Goal: Task Accomplishment & Management: Use online tool/utility

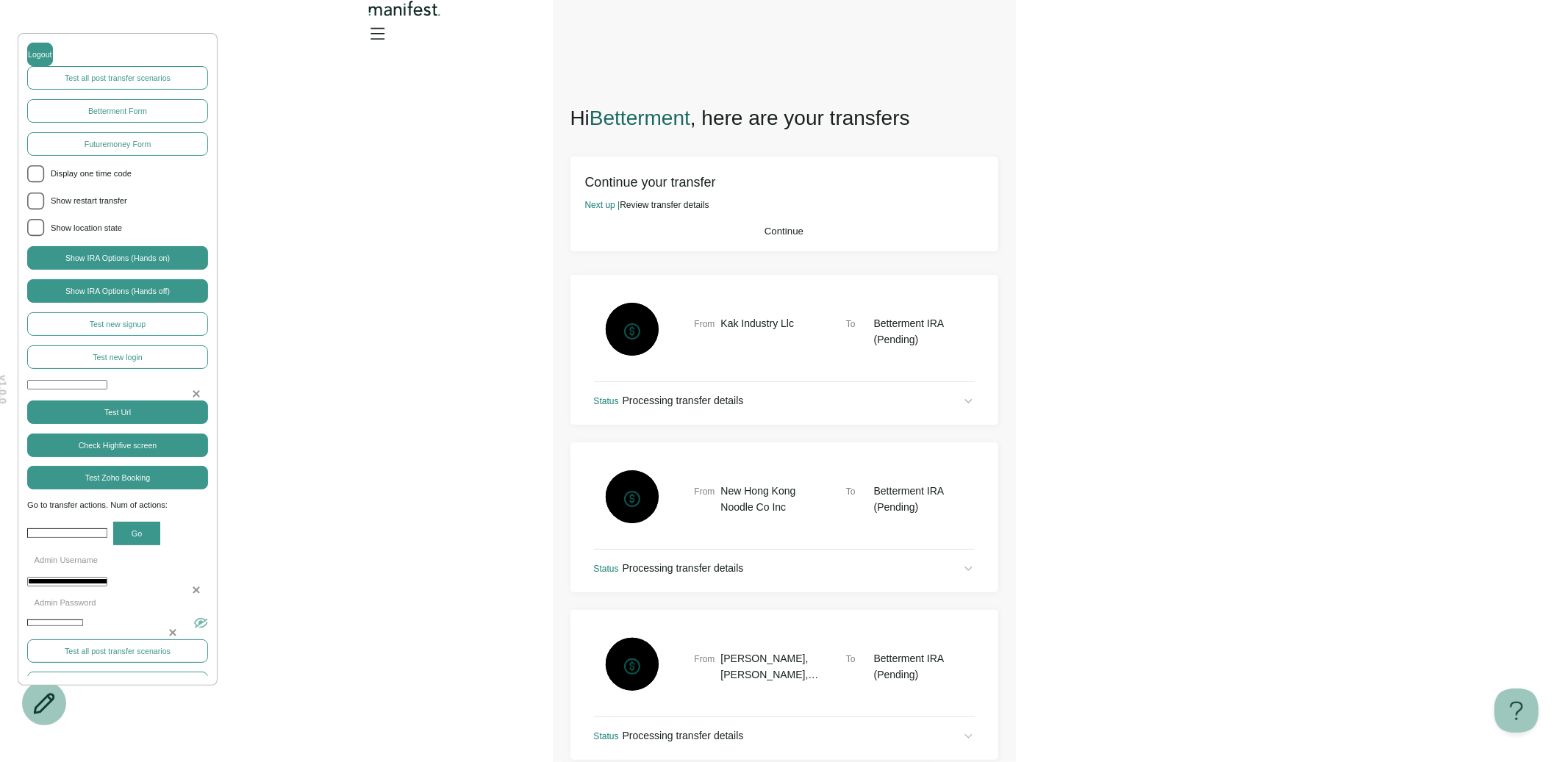
click at [748, 237] on button "Continue" at bounding box center [784, 231] width 398 height 11
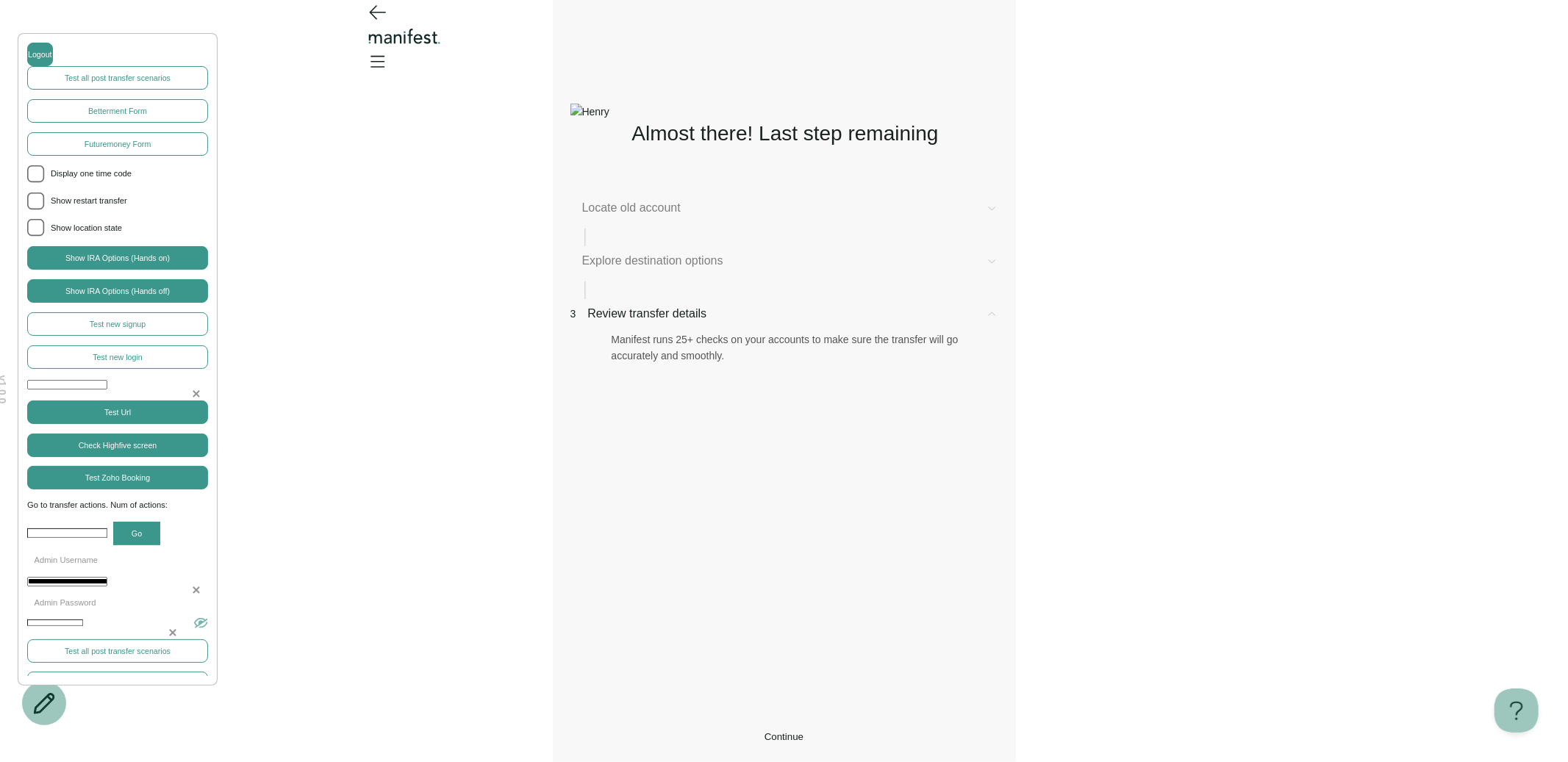
click at [836, 246] on div "Locate old account" at bounding box center [784, 223] width 428 height 47
click at [726, 246] on div "Locate old account" at bounding box center [784, 223] width 428 height 47
click at [714, 267] on span "Explore destination options" at bounding box center [778, 260] width 392 height 18
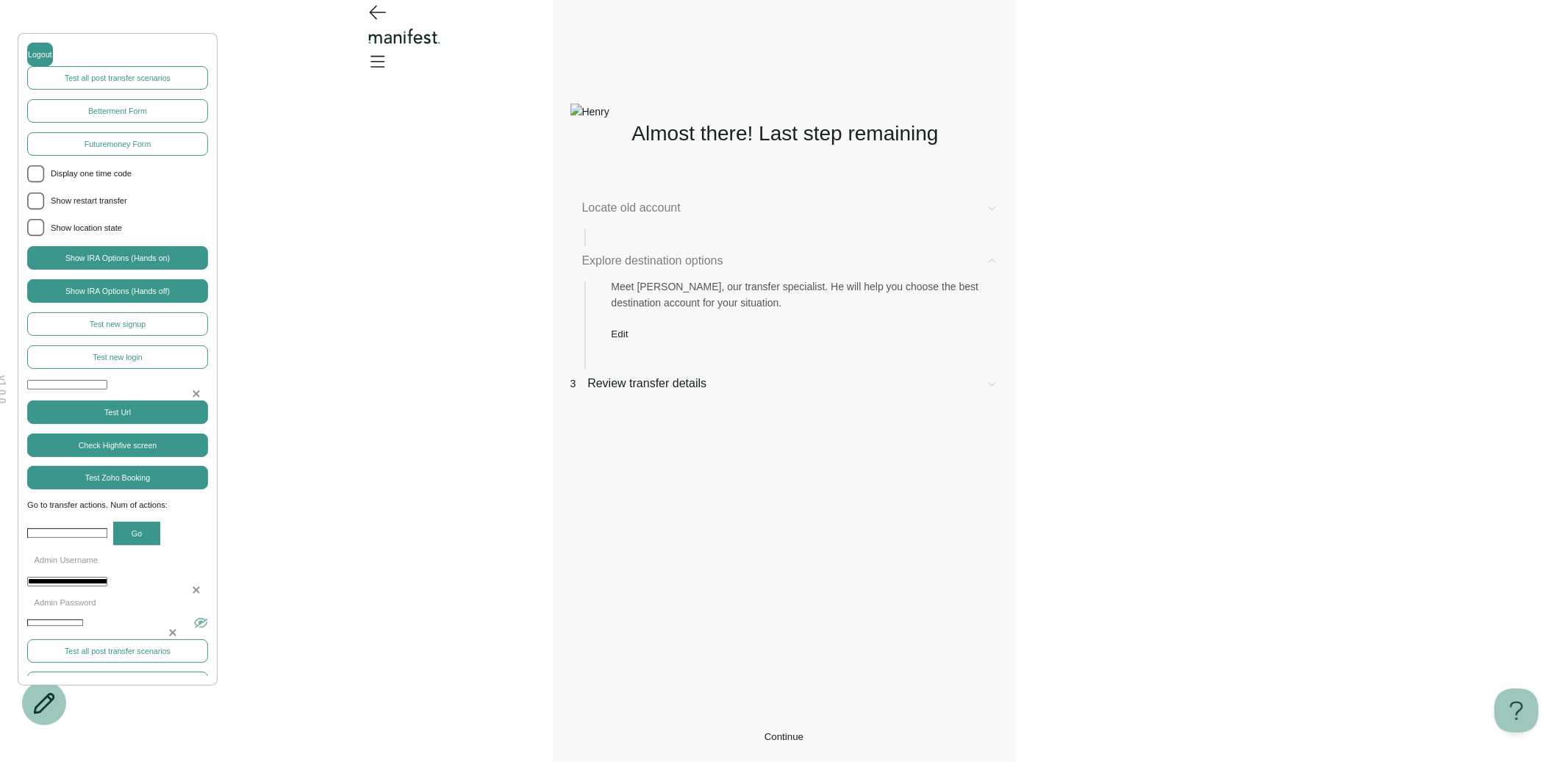
click at [629, 339] on button "Edit" at bounding box center [620, 334] width 17 height 11
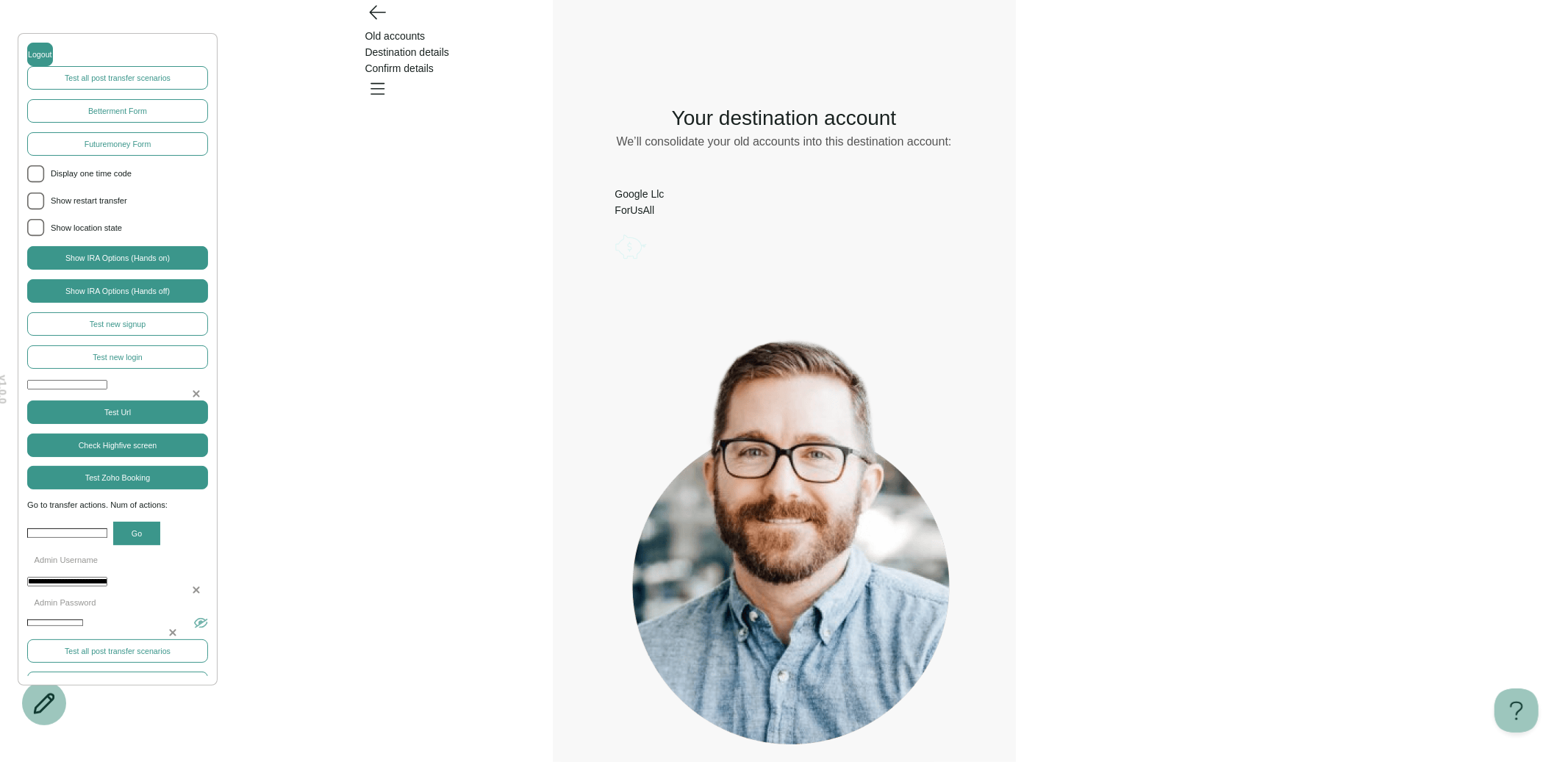
click at [615, 230] on icon "Account options" at bounding box center [615, 230] width 0 height 0
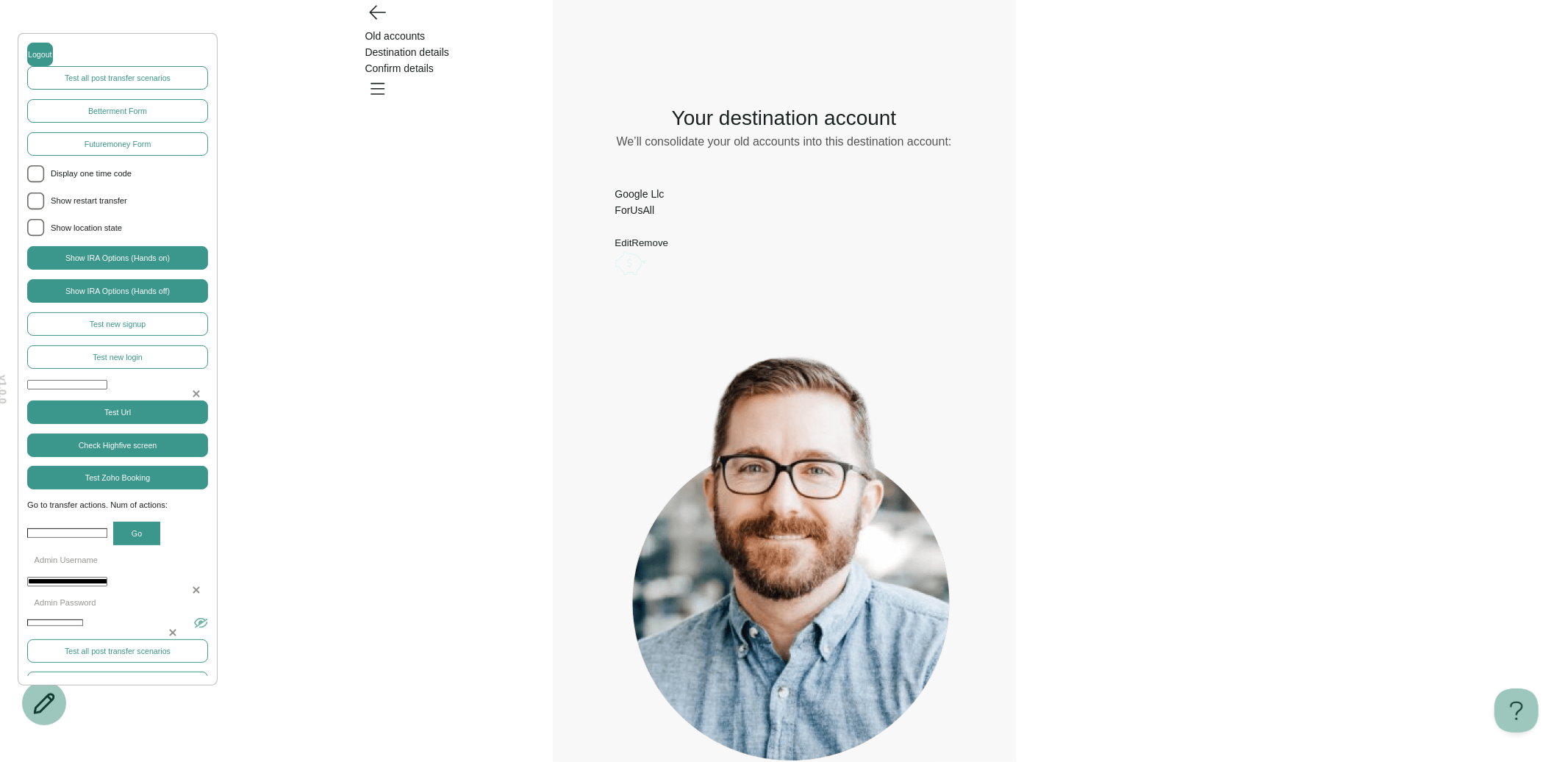
click at [632, 242] on button "Edit" at bounding box center [624, 243] width 17 height 11
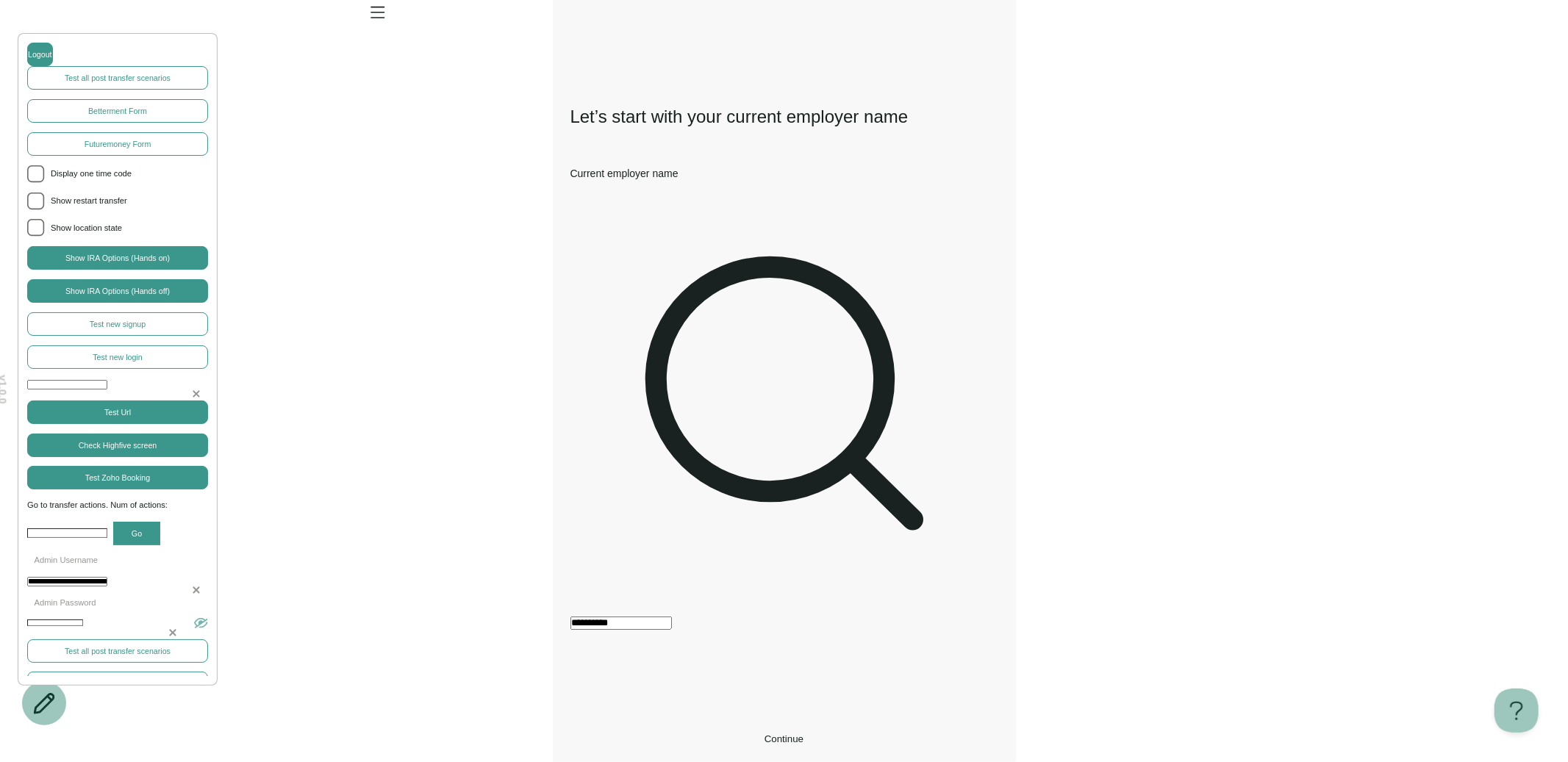
click at [802, 733] on button "Continue" at bounding box center [784, 738] width 428 height 11
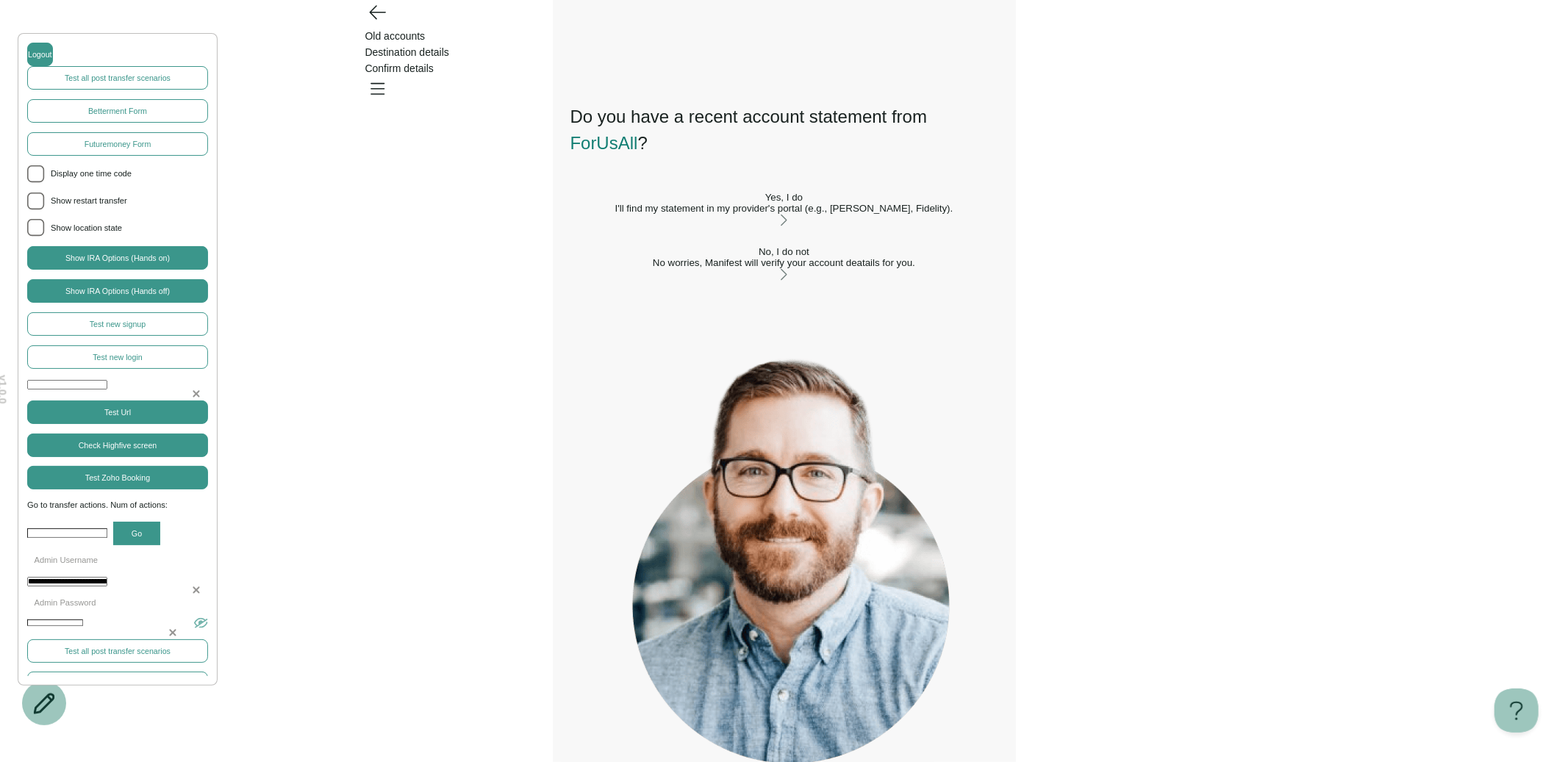
click at [797, 229] on button "Yes, I do I'll find my statement in my provider's portal (e.g., [PERSON_NAME], …" at bounding box center [784, 210] width 428 height 37
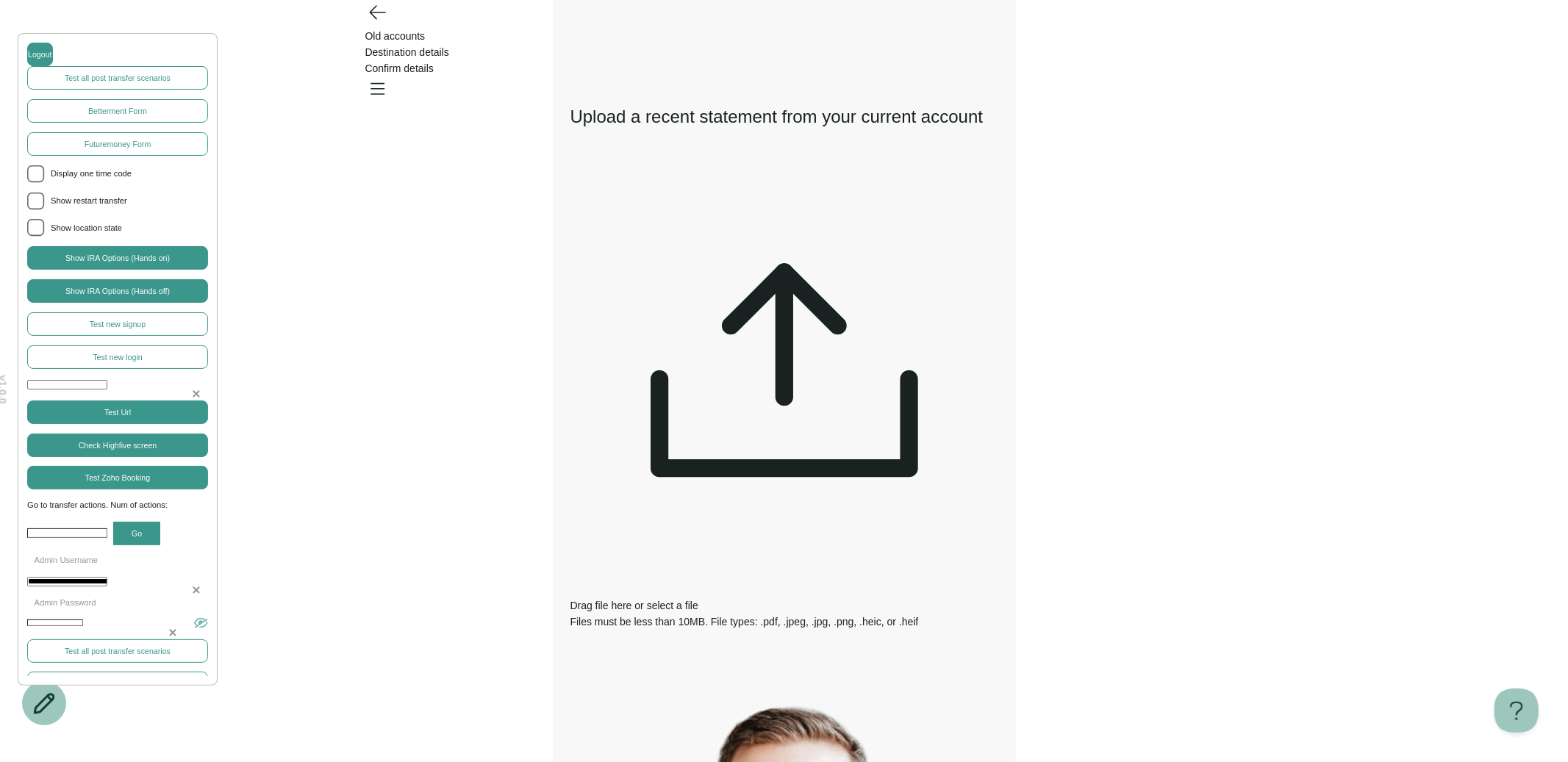
click at [698, 600] on span "select a file" at bounding box center [672, 606] width 51 height 12
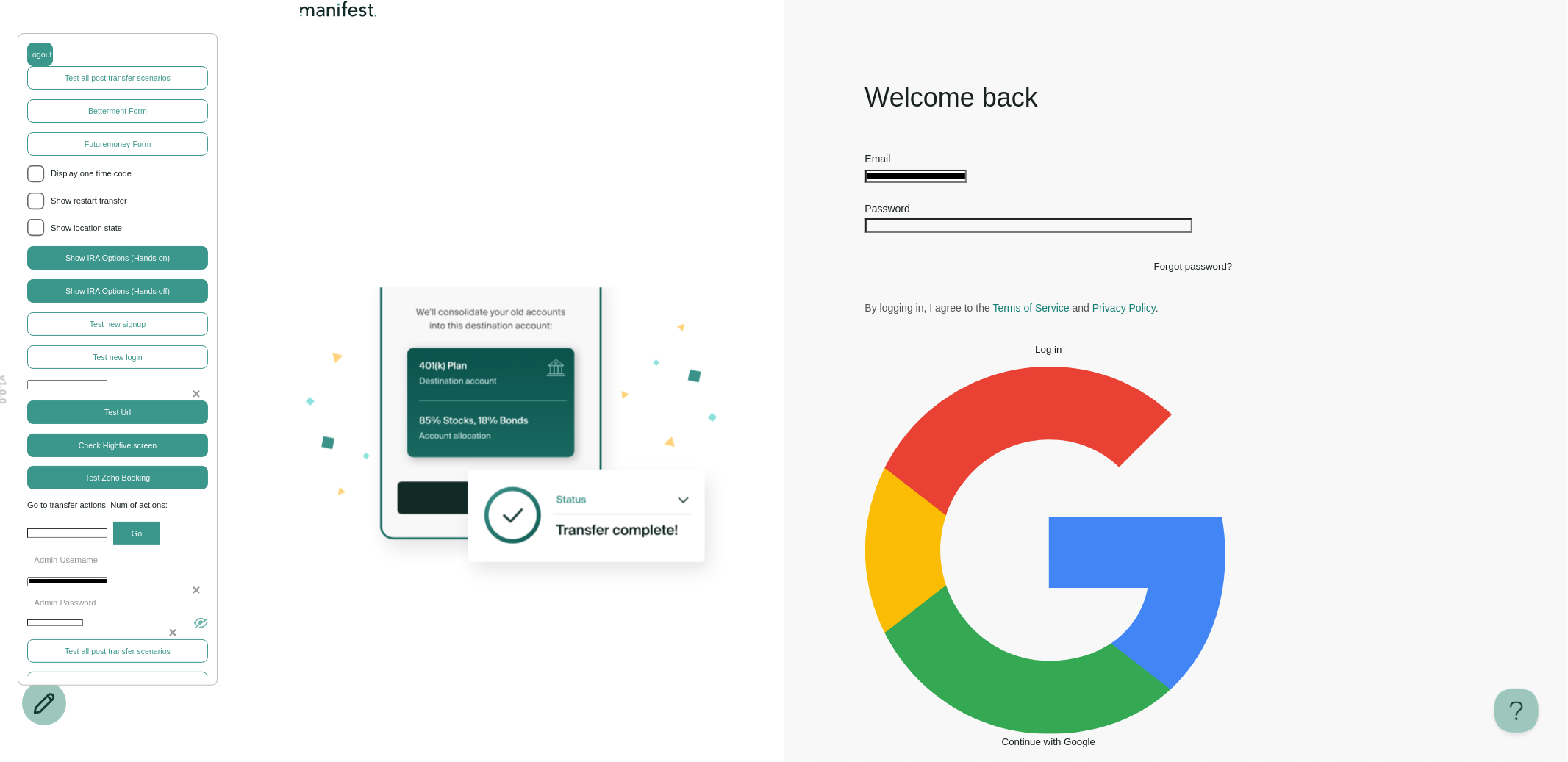
click at [1028, 355] on button "Log in" at bounding box center [1049, 349] width 367 height 11
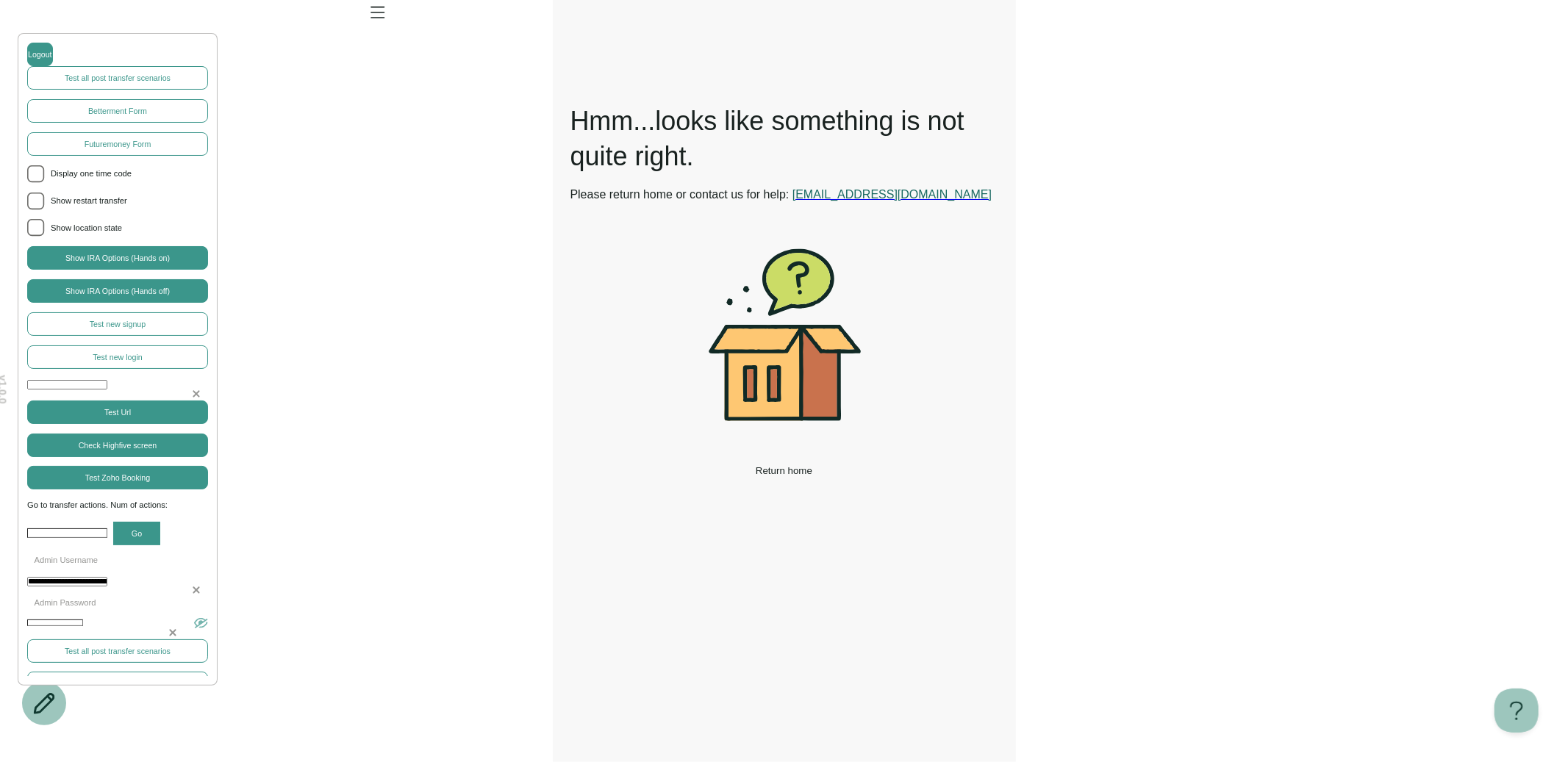
click at [1090, 131] on div "**********" at bounding box center [784, 381] width 1568 height 762
click at [389, 24] on icon "Open menu" at bounding box center [377, 12] width 24 height 24
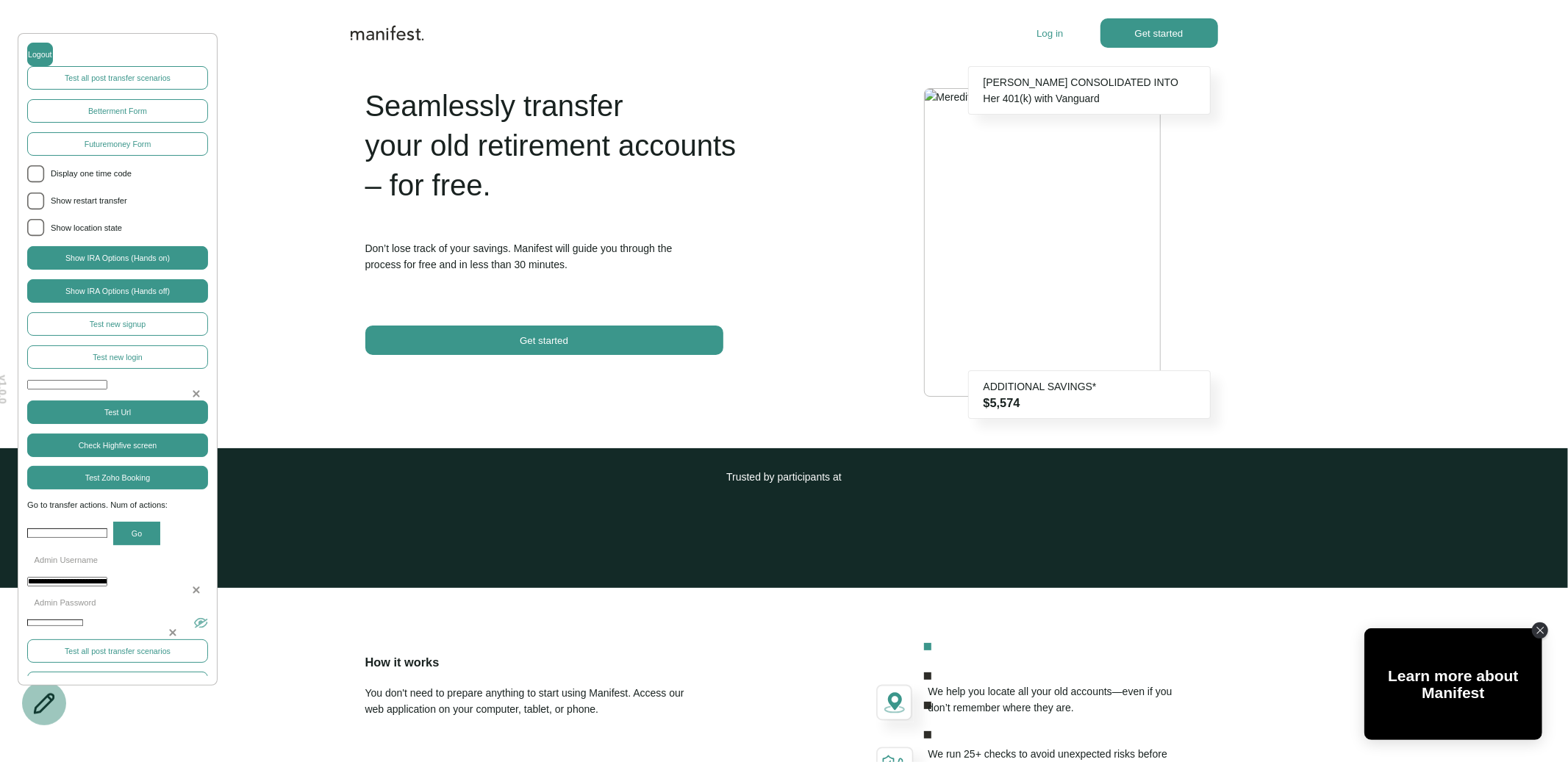
click at [1057, 34] on p "Log in" at bounding box center [1050, 33] width 26 height 11
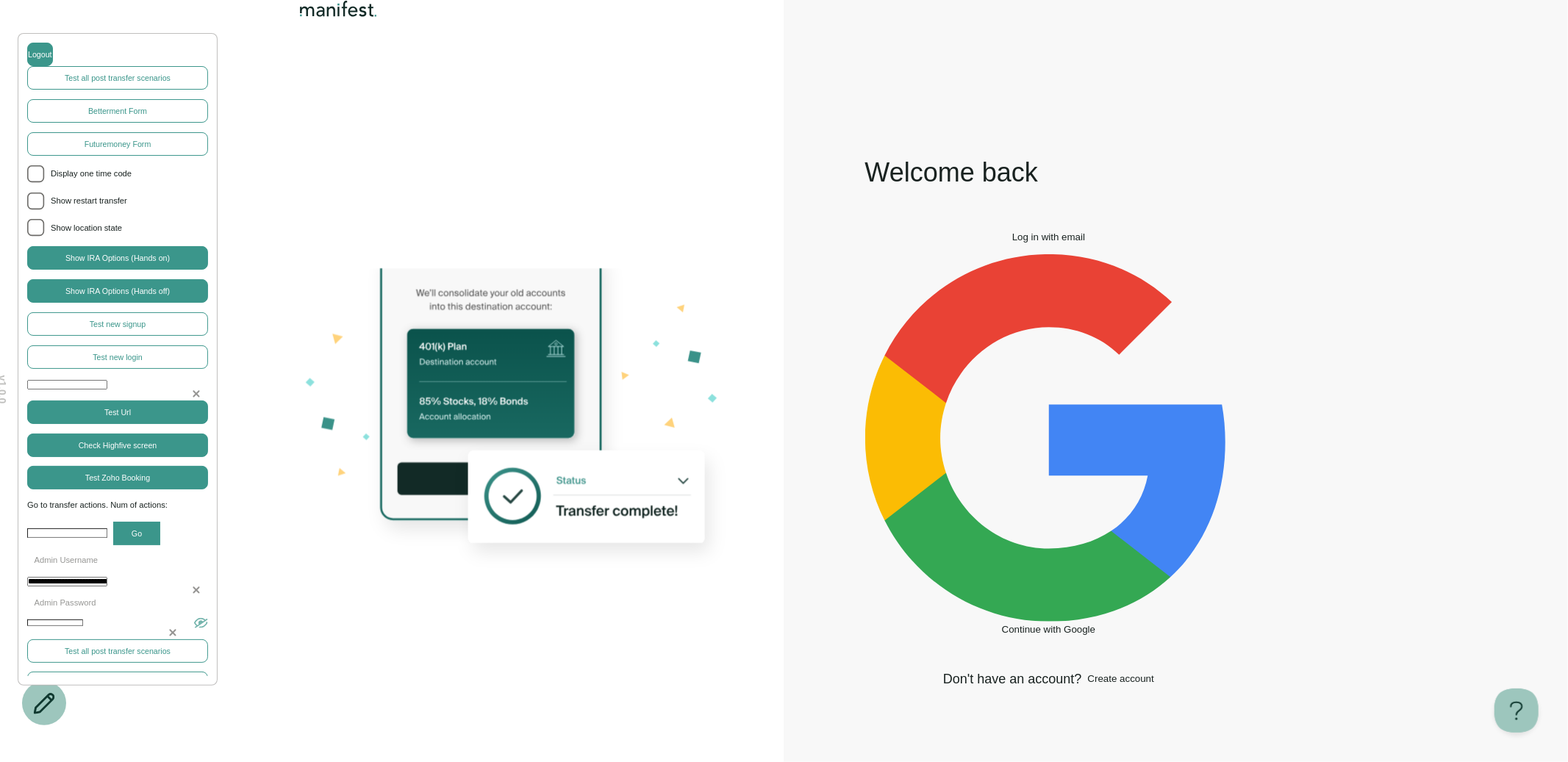
click at [1108, 243] on button "Log in with email" at bounding box center [1049, 237] width 367 height 11
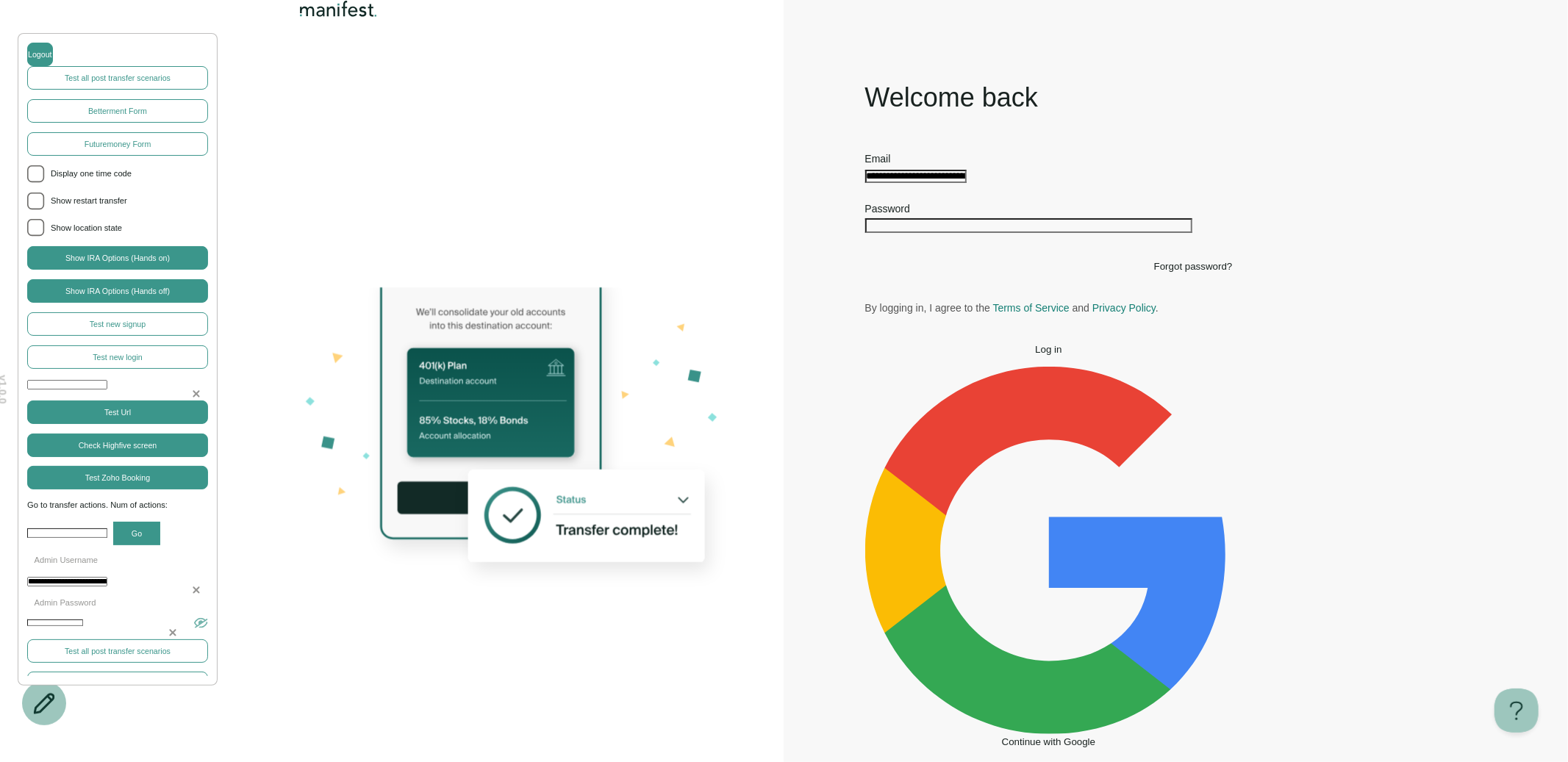
drag, startPoint x: 1085, startPoint y: 309, endPoint x: 1095, endPoint y: 309, distance: 10.0
click at [967, 183] on input "**********" at bounding box center [916, 176] width 102 height 13
drag, startPoint x: 1102, startPoint y: 309, endPoint x: 845, endPoint y: 285, distance: 258.1
click at [845, 285] on div "**********" at bounding box center [1050, 439] width 529 height 720
type input "**********"
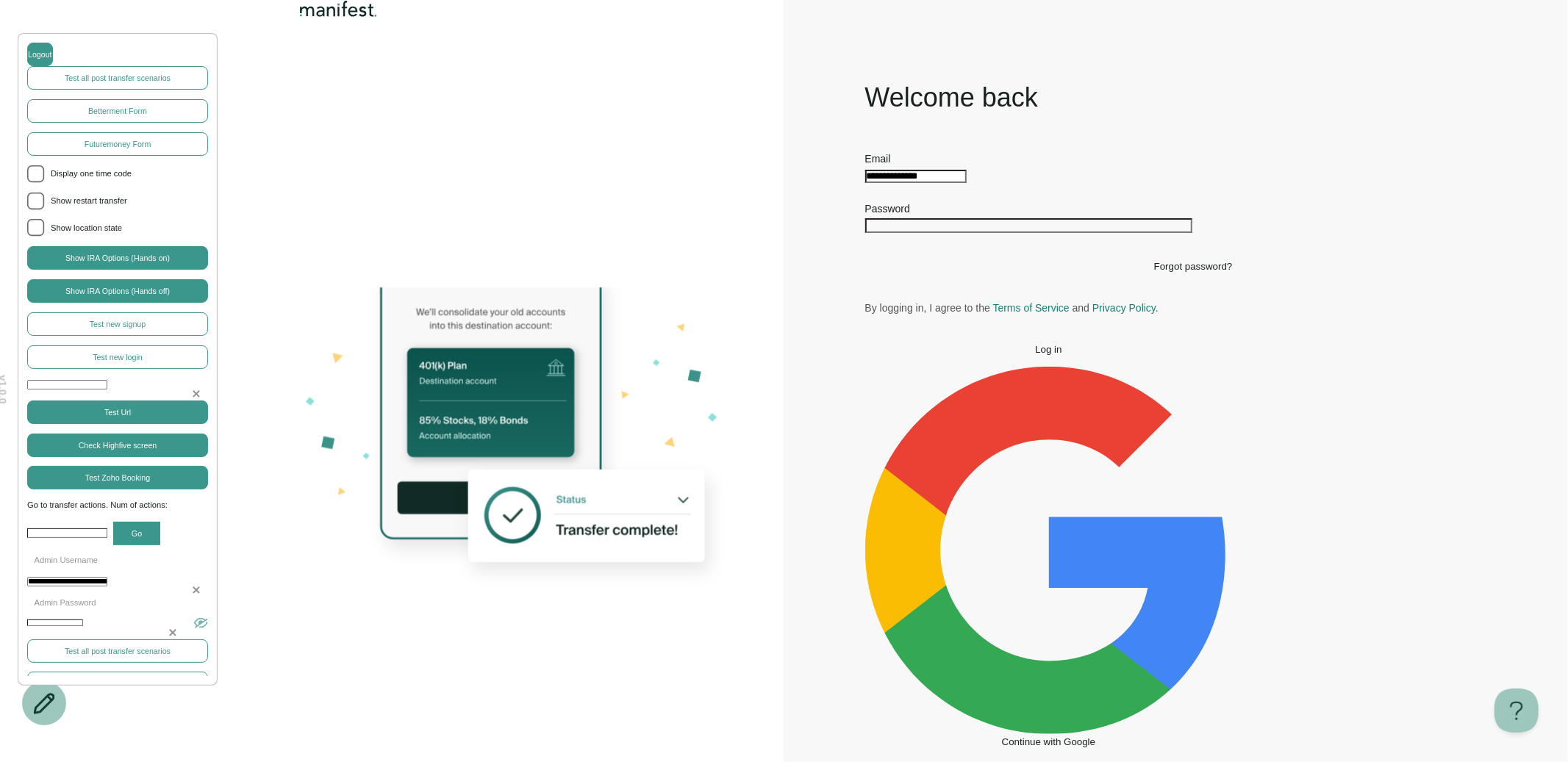
click at [991, 355] on button "Log in" at bounding box center [1049, 349] width 367 height 11
